Goal: Communication & Community: Answer question/provide support

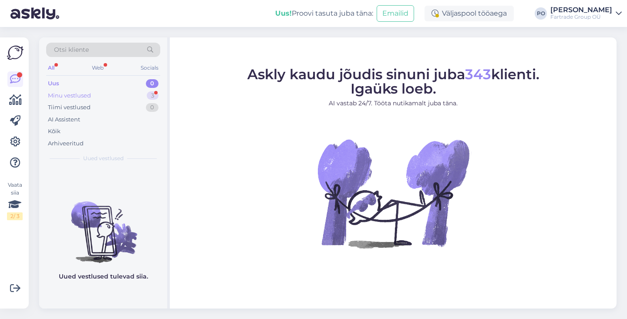
click at [109, 95] on div "Minu vestlused 3" at bounding box center [103, 96] width 114 height 12
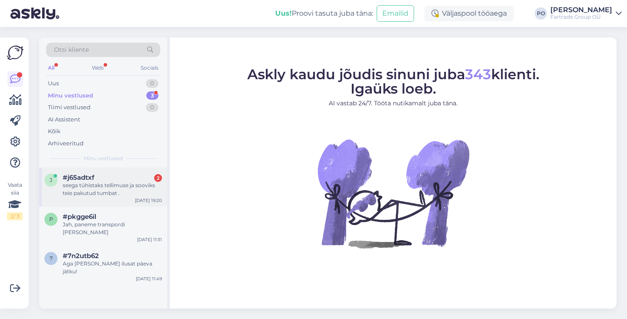
click at [123, 184] on div "seega tühistaks tellimuse ja sooviks teie pakutud tumbat ." at bounding box center [112, 190] width 99 height 16
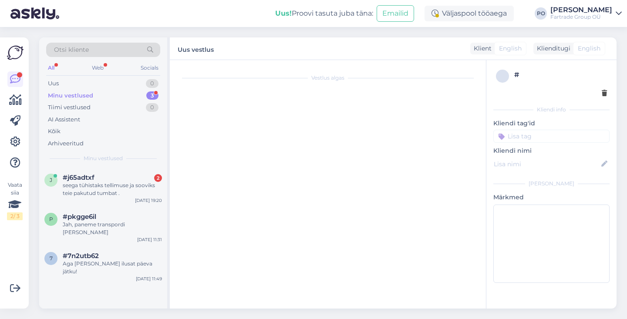
scroll to position [900, 0]
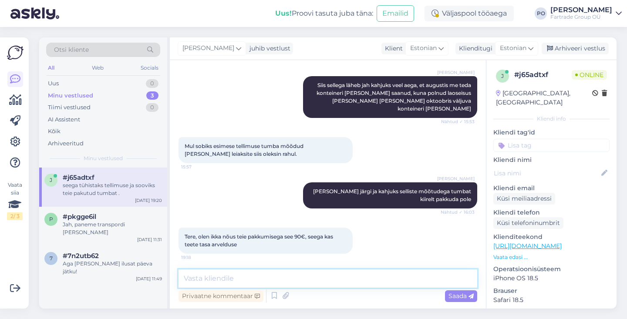
click at [234, 281] on textarea at bounding box center [328, 279] width 299 height 18
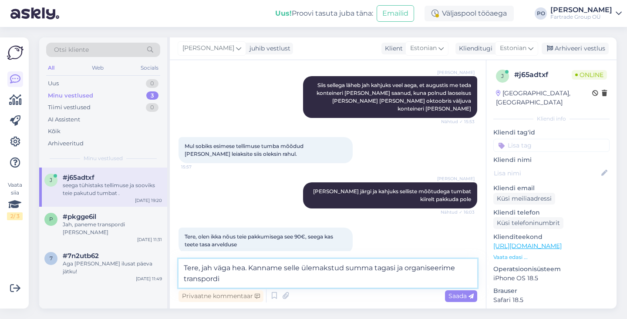
click at [315, 269] on textarea "Tere, jah väga hea. Kanname selle ülemakstud summa tagasi ja organiseerime tran…" at bounding box center [328, 273] width 299 height 29
click at [335, 284] on textarea "Tere, jah väga hea. Kanname selle enam makstud summa tagasi ja organiseerime tr…" at bounding box center [328, 273] width 299 height 29
click at [254, 274] on textarea "Tere, jah väga hea. Kanname selle enam makstud summa tagasi ja organiseerime tr…" at bounding box center [328, 273] width 299 height 29
click at [308, 284] on textarea "Tere, jah väga hea. Kanname selle enam makstud summa tagasi ja organiseerime tr…" at bounding box center [328, 273] width 299 height 29
type textarea "Tere, jah väga hea. Kanname selle enam makstud summa tagasi ja organiseerime tr…"
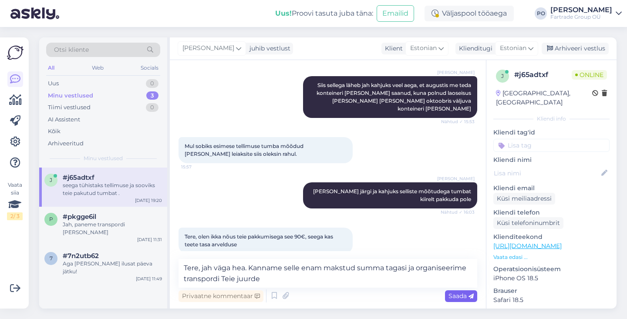
click at [457, 295] on span "Saada" at bounding box center [461, 296] width 25 height 8
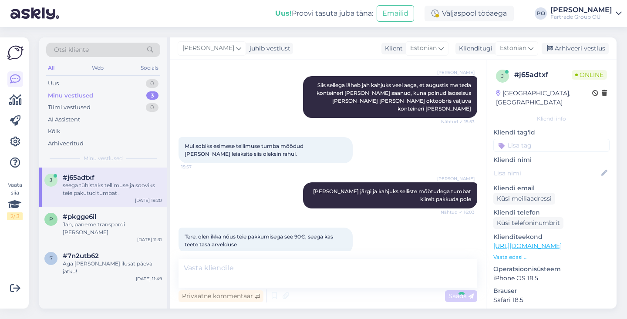
scroll to position [963, 0]
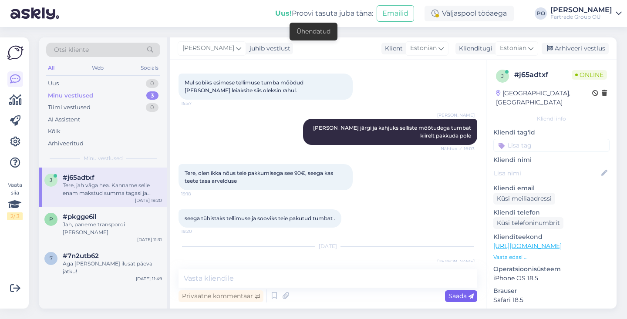
click at [457, 295] on span "Saada" at bounding box center [461, 296] width 25 height 8
